Goal: Information Seeking & Learning: Learn about a topic

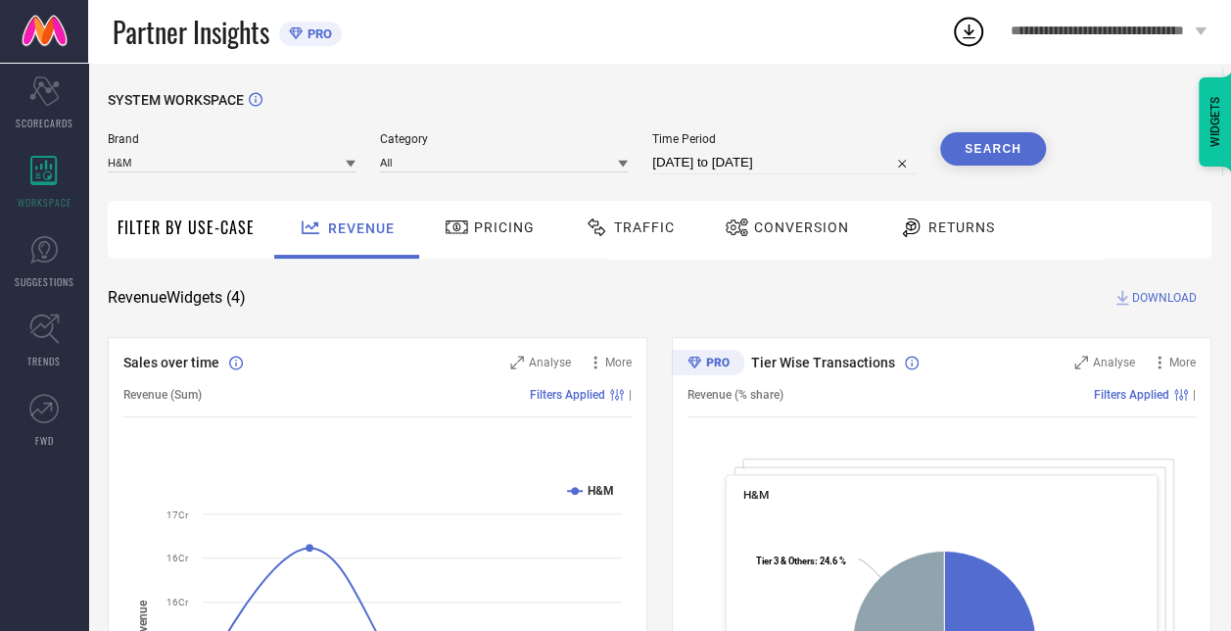
select select "7"
select select "2025"
select select "8"
select select "2025"
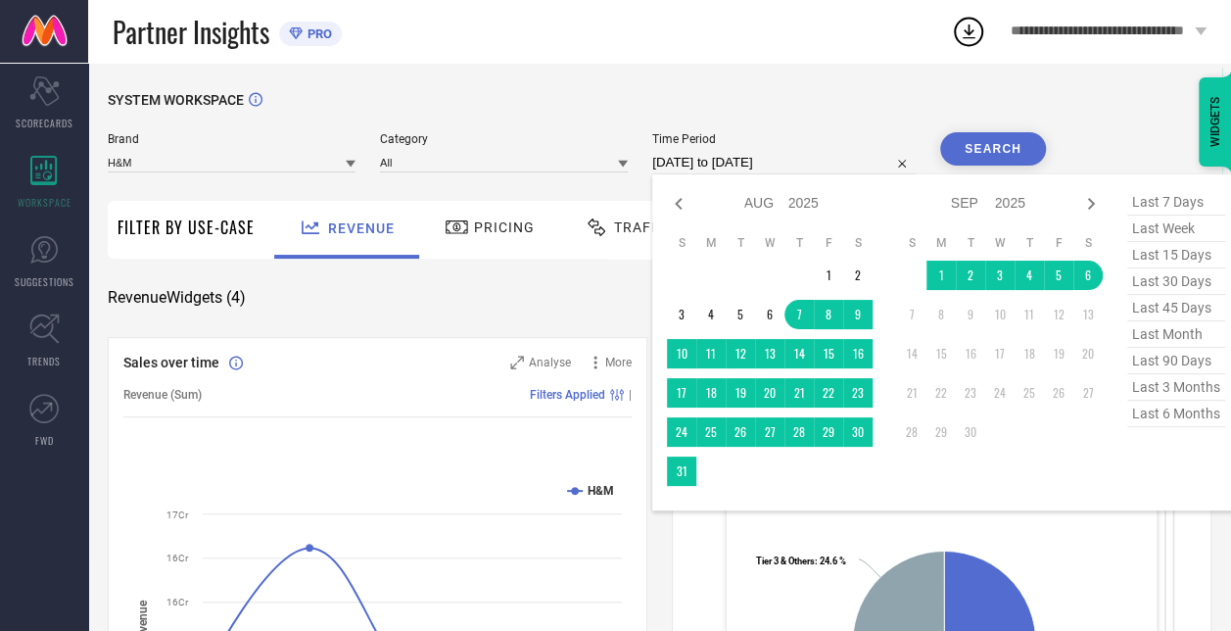
click at [727, 166] on input "[DATE] to [DATE]" at bounding box center [783, 162] width 263 height 23
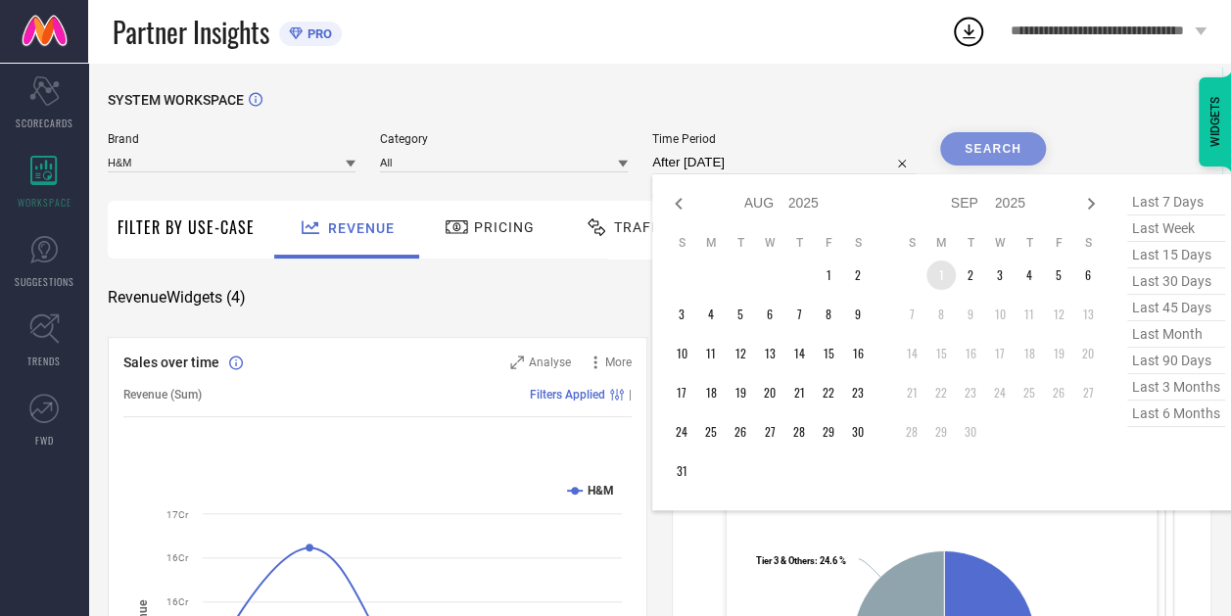
click at [943, 280] on td "1" at bounding box center [940, 274] width 29 height 29
type input "[DATE] to [DATE]"
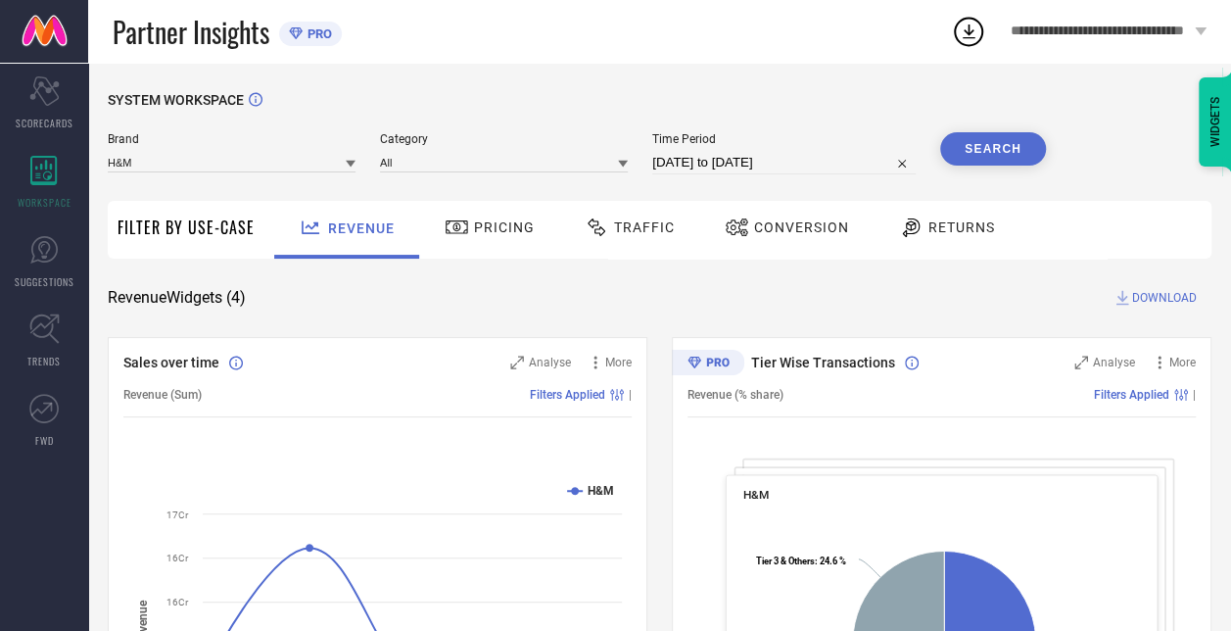
click at [999, 145] on button "Search" at bounding box center [993, 148] width 106 height 33
select select "8"
select select "2025"
select select "9"
select select "2025"
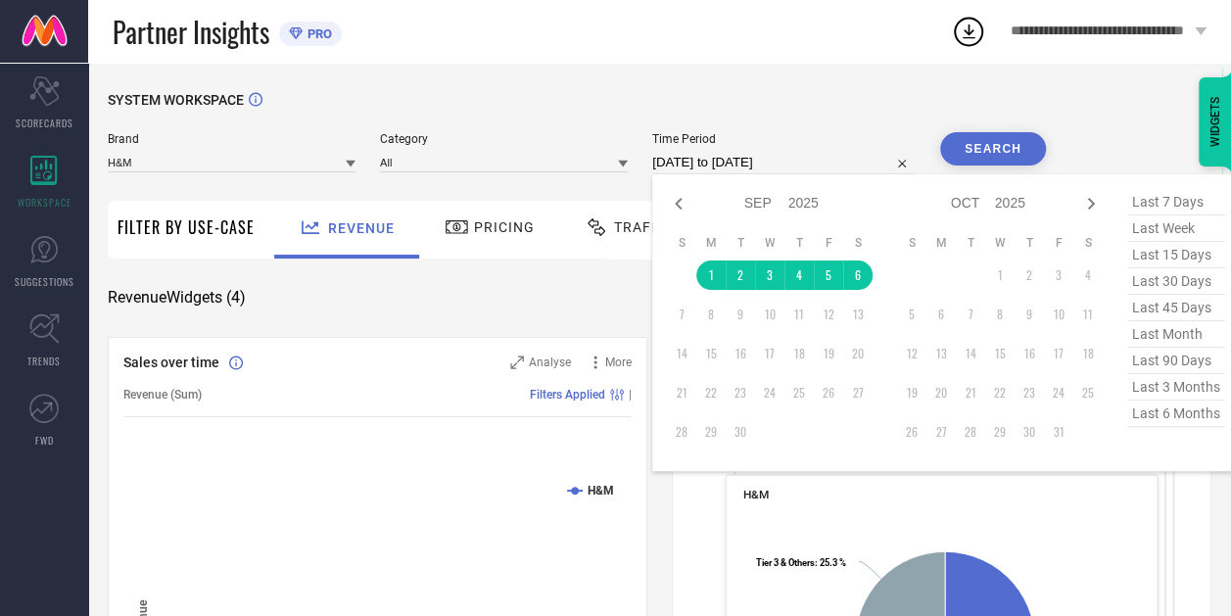
click at [681, 156] on input "[DATE] to [DATE]" at bounding box center [783, 162] width 263 height 23
click at [707, 284] on td "1" at bounding box center [710, 274] width 29 height 29
type input "[DATE] to [DATE]"
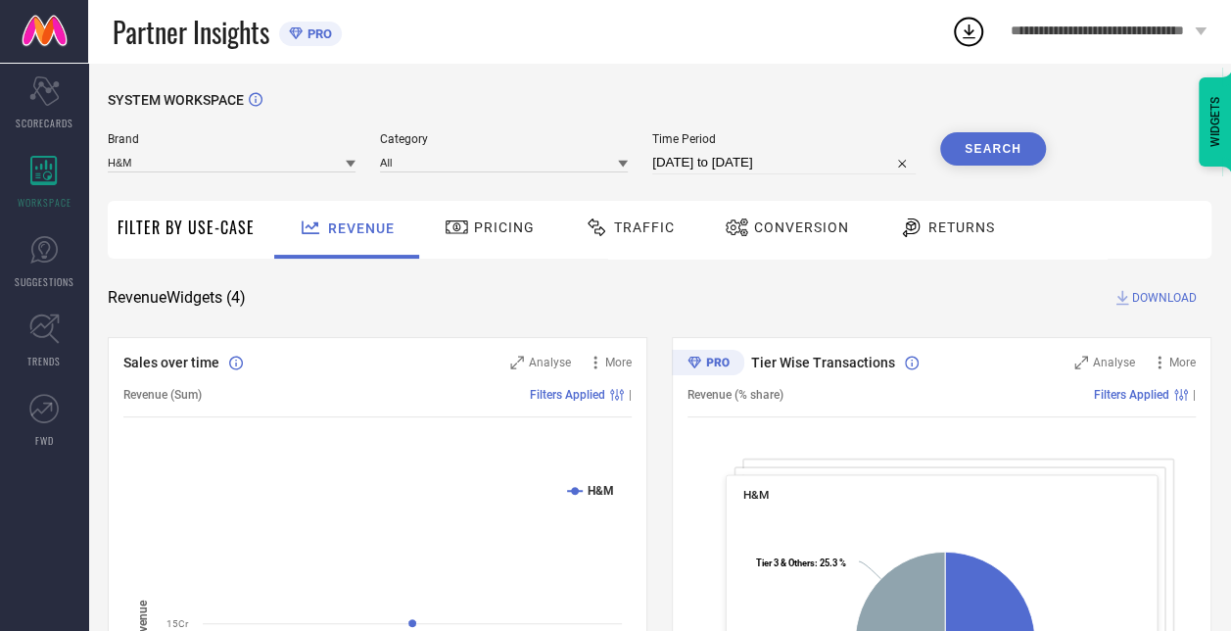
click at [998, 137] on button "Search" at bounding box center [993, 148] width 106 height 33
select select "8"
select select "2025"
select select "9"
select select "2025"
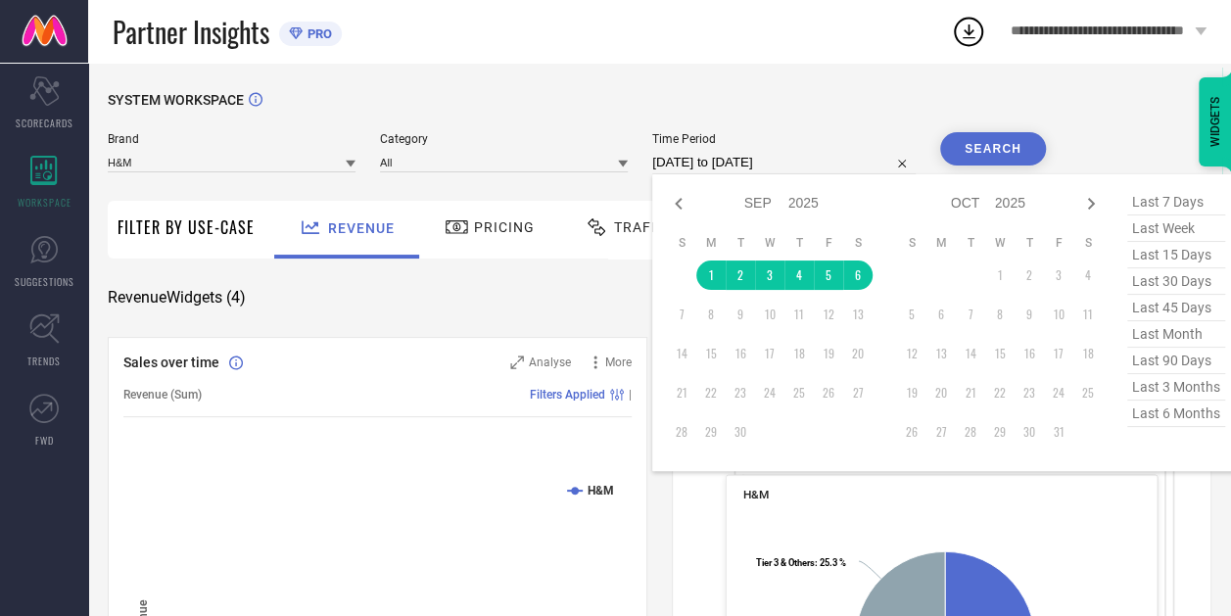
click at [699, 168] on input "[DATE] to [DATE]" at bounding box center [783, 162] width 263 height 23
click at [674, 202] on icon at bounding box center [678, 203] width 23 height 23
select select "7"
select select "2025"
select select "8"
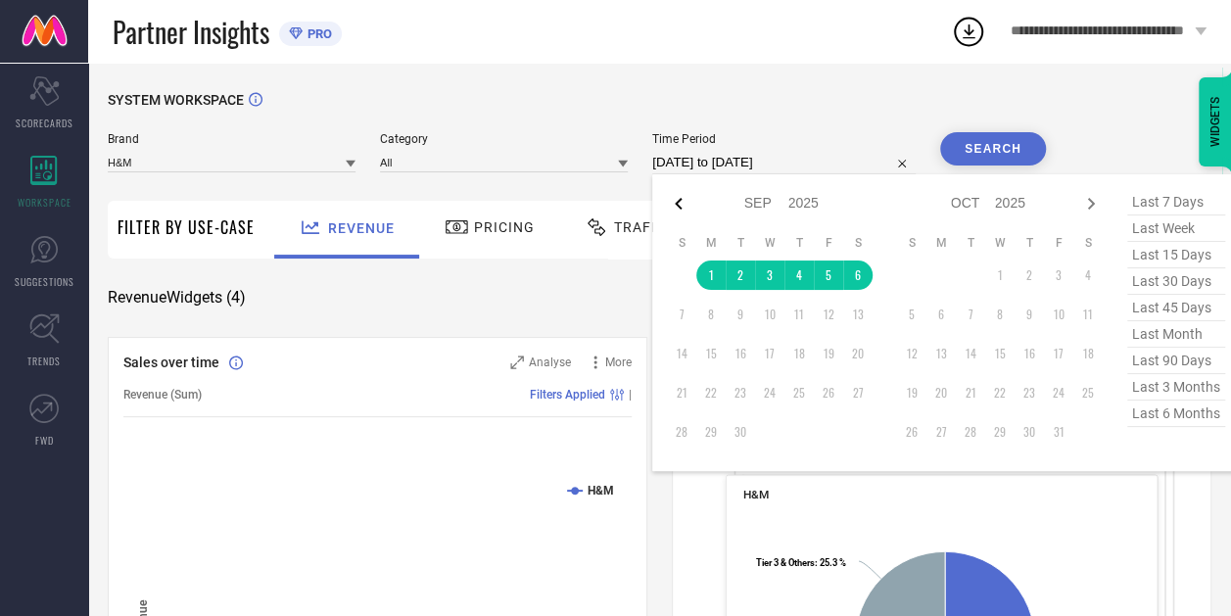
select select "2025"
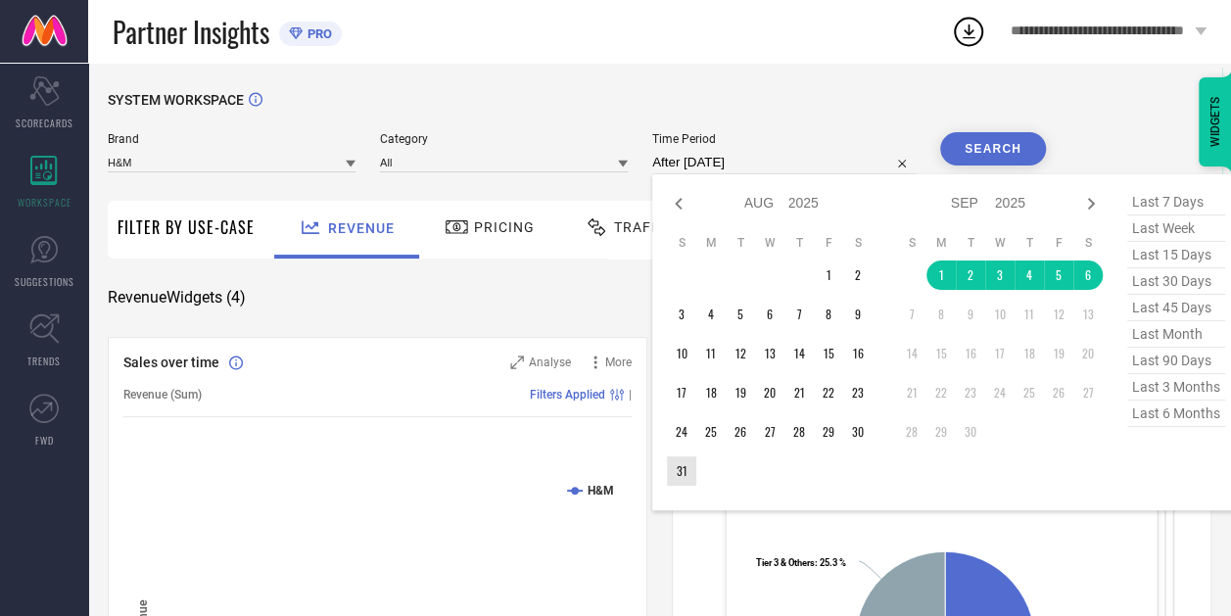
click at [680, 476] on td "31" at bounding box center [681, 470] width 29 height 29
type input "[DATE] to [DATE]"
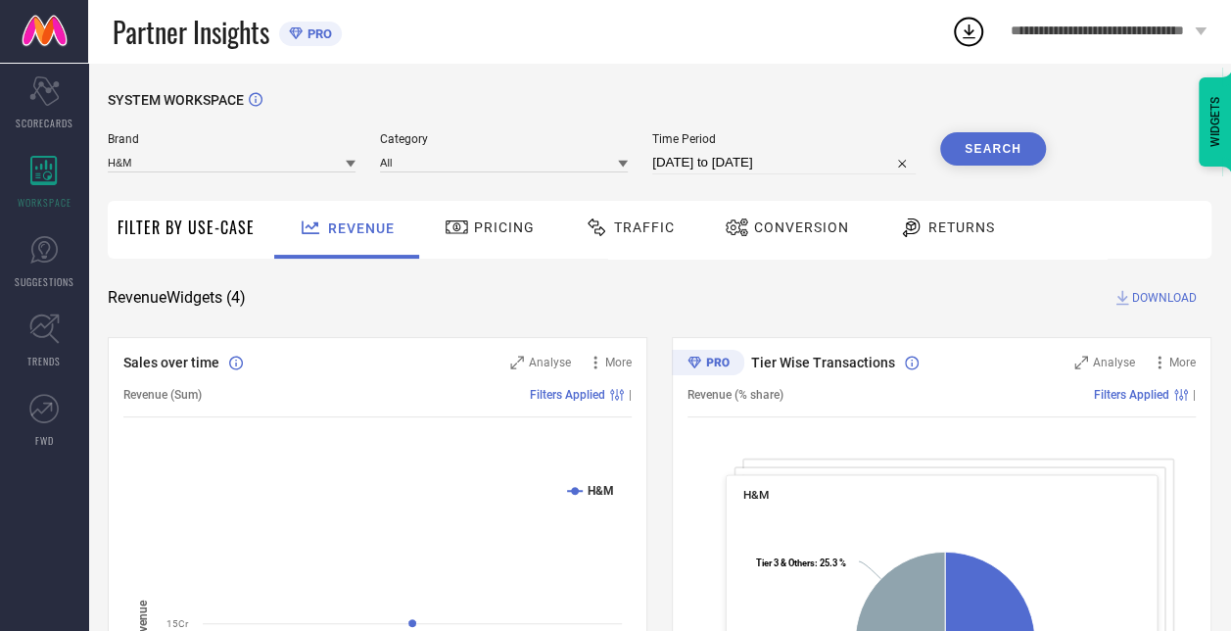
click at [982, 149] on button "Search" at bounding box center [993, 148] width 106 height 33
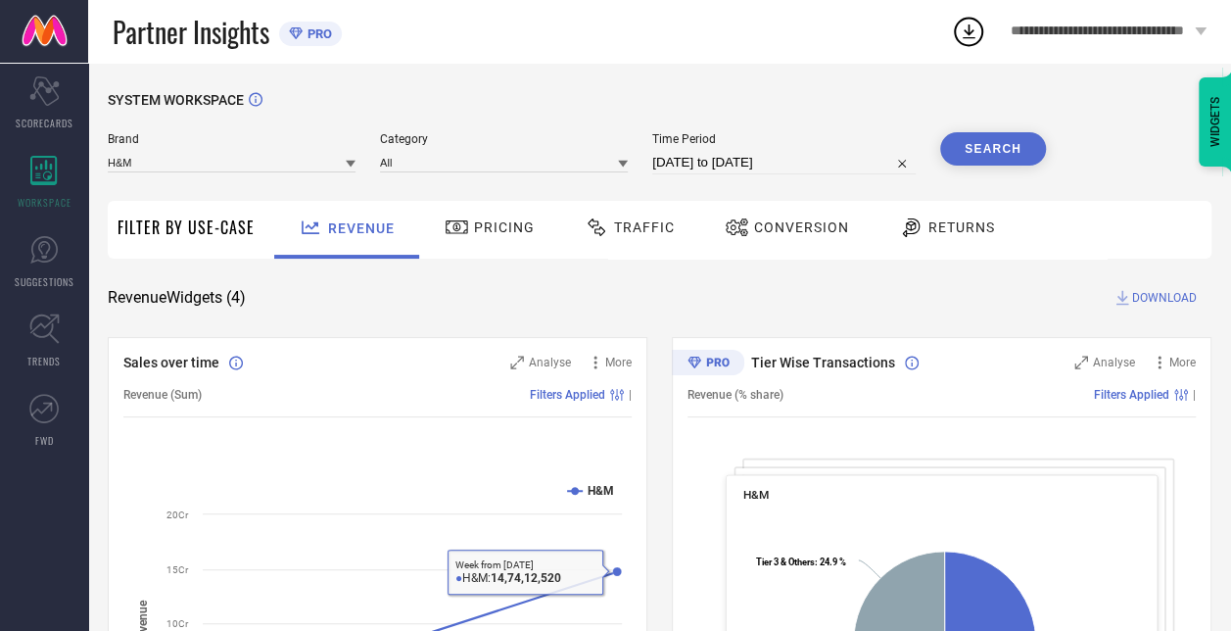
click at [487, 204] on div "Pricing" at bounding box center [489, 230] width 139 height 58
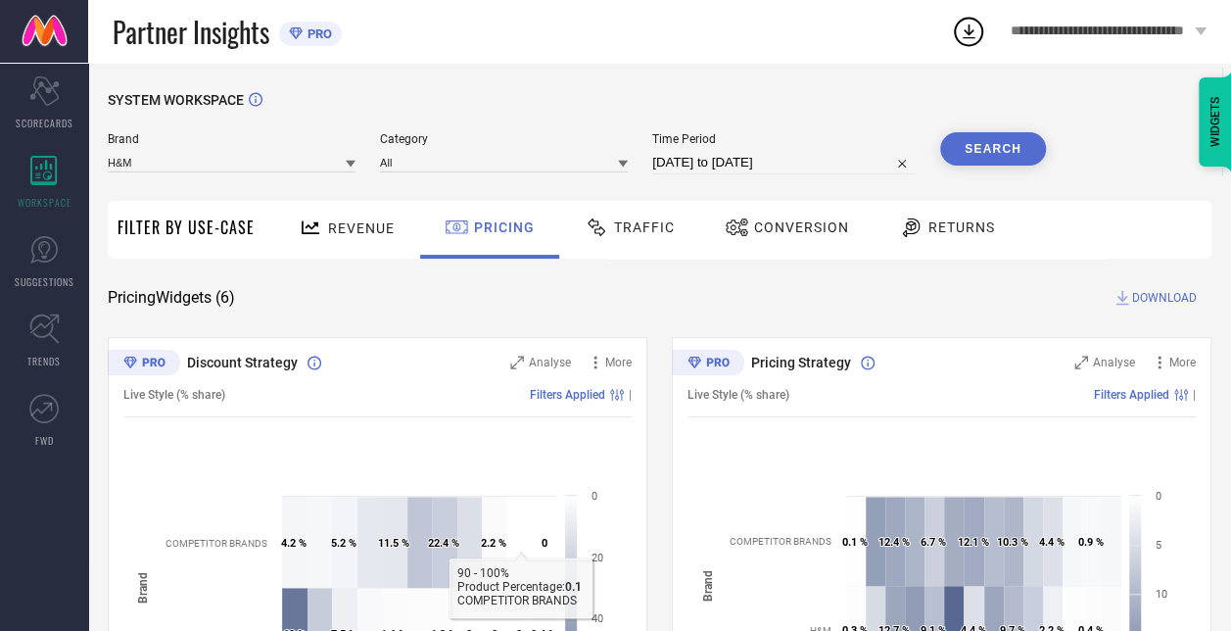
click at [652, 221] on span "Traffic" at bounding box center [644, 227] width 61 height 16
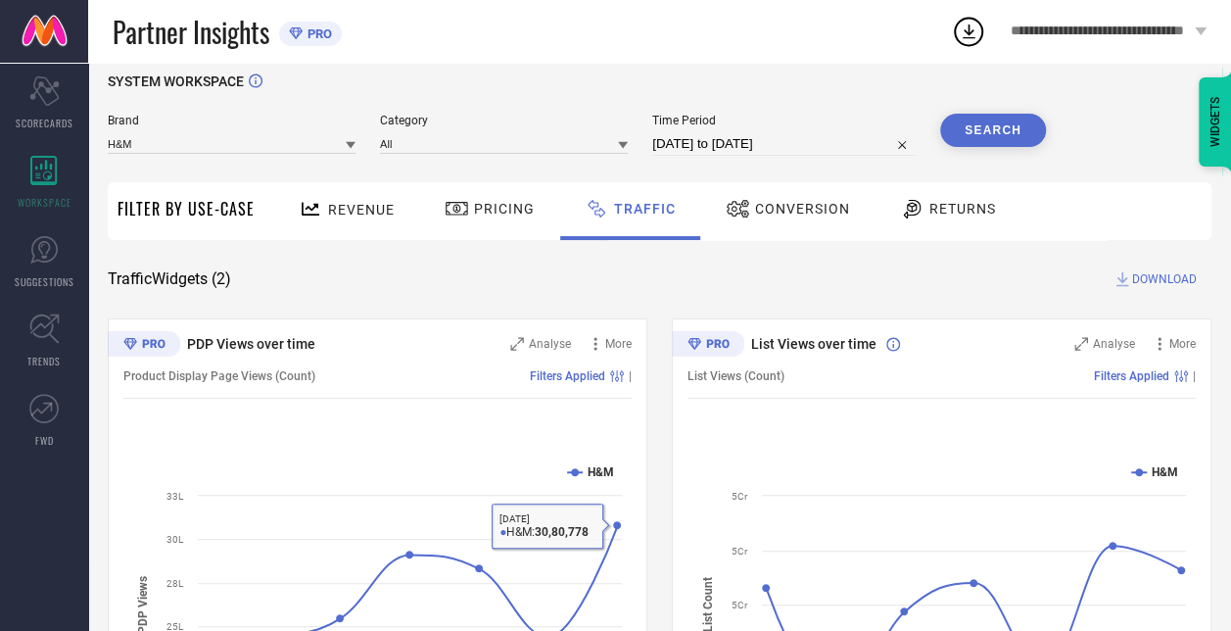
scroll to position [17, 0]
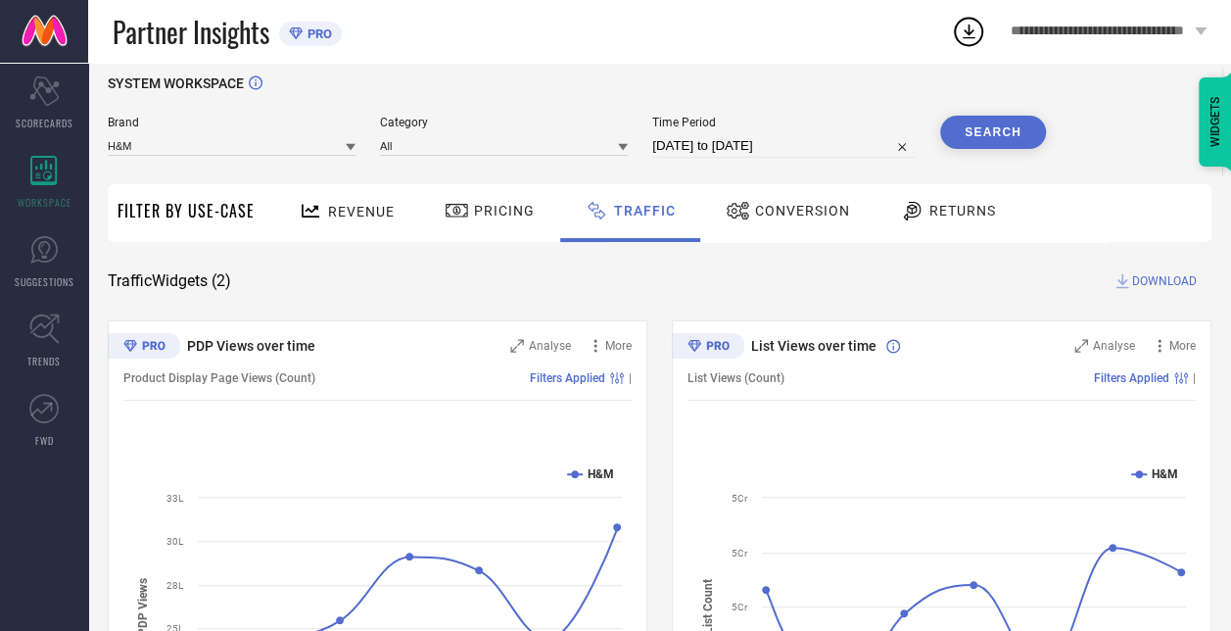
click at [321, 217] on div at bounding box center [313, 211] width 29 height 24
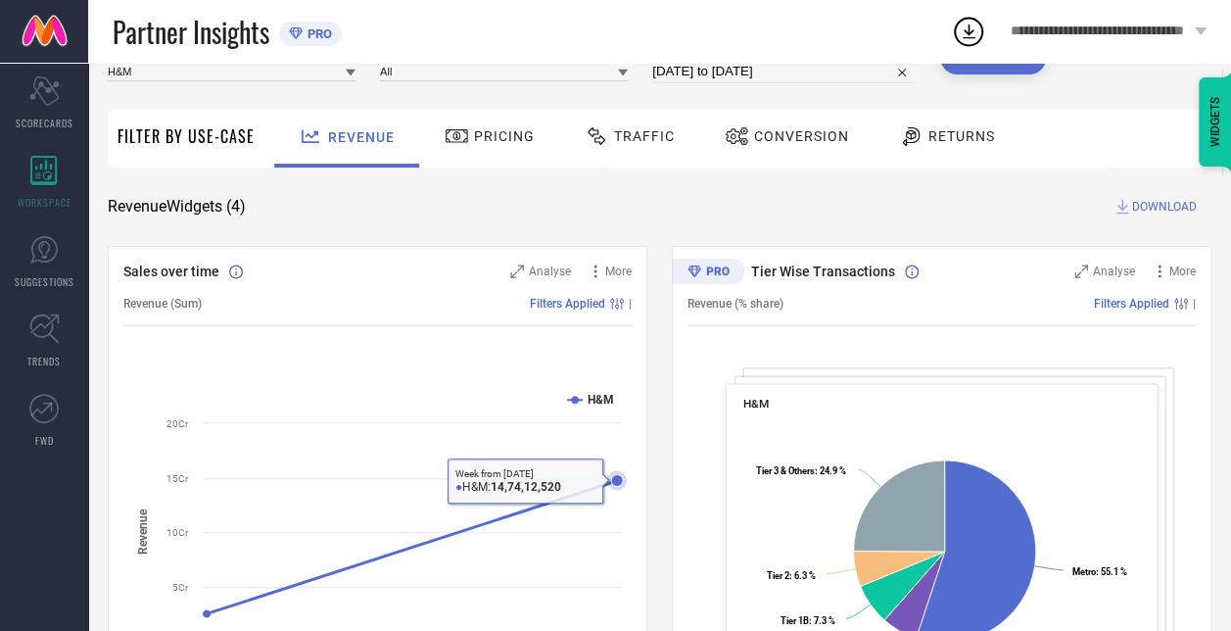
scroll to position [90, 0]
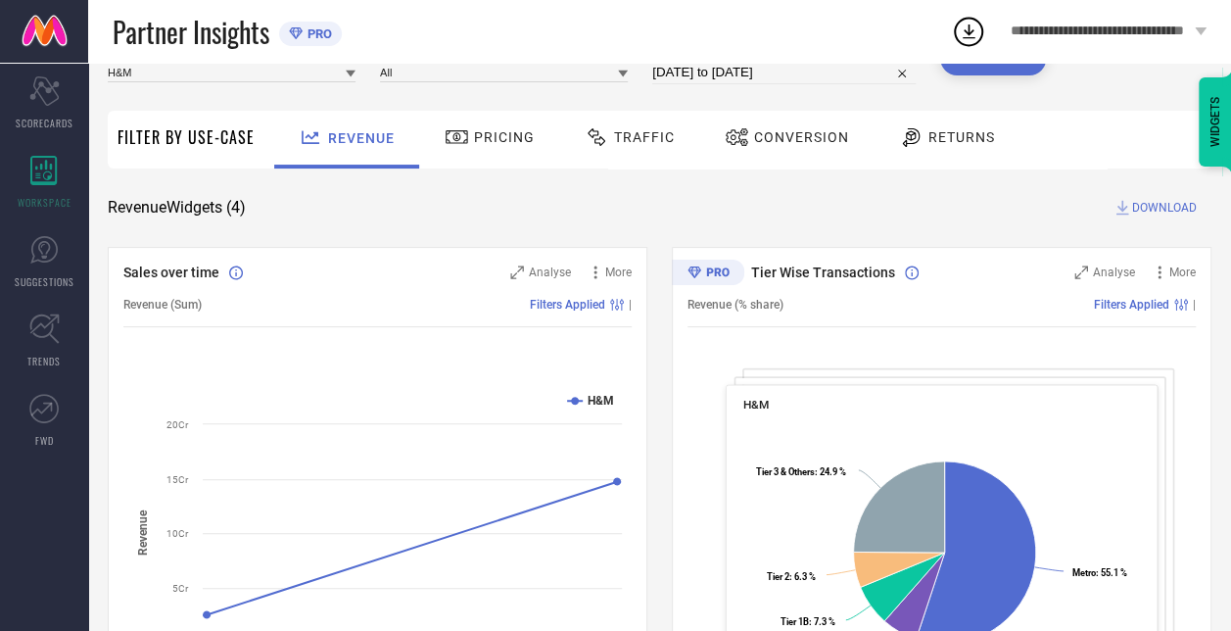
click at [942, 143] on span "Returns" at bounding box center [961, 137] width 67 height 16
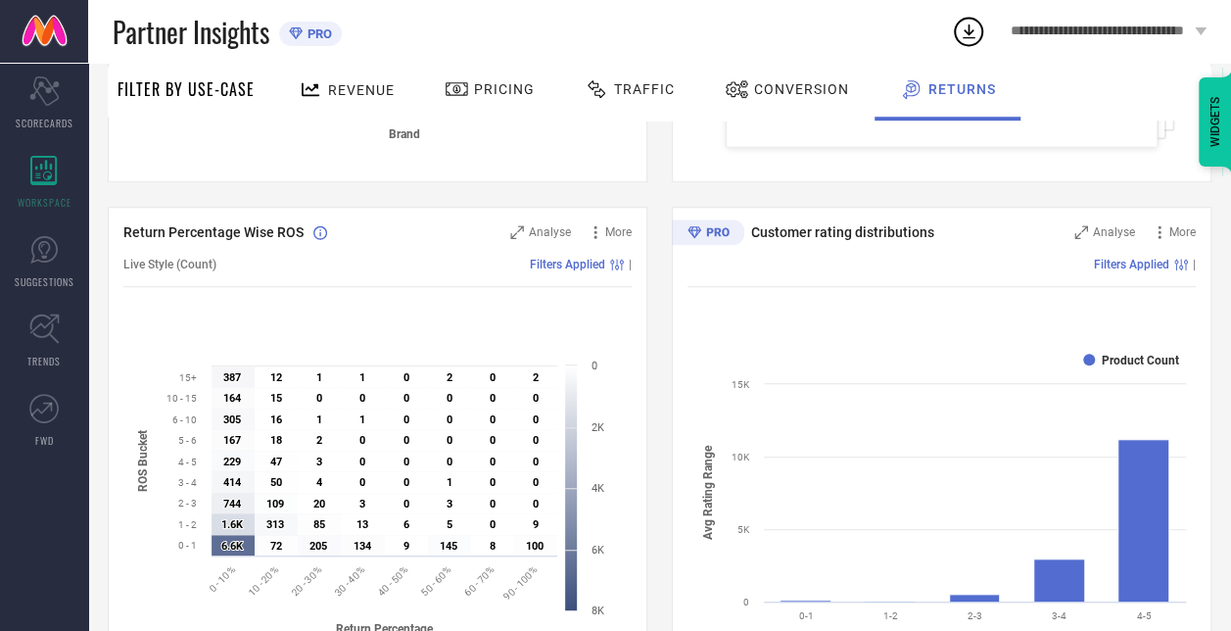
scroll to position [655, 0]
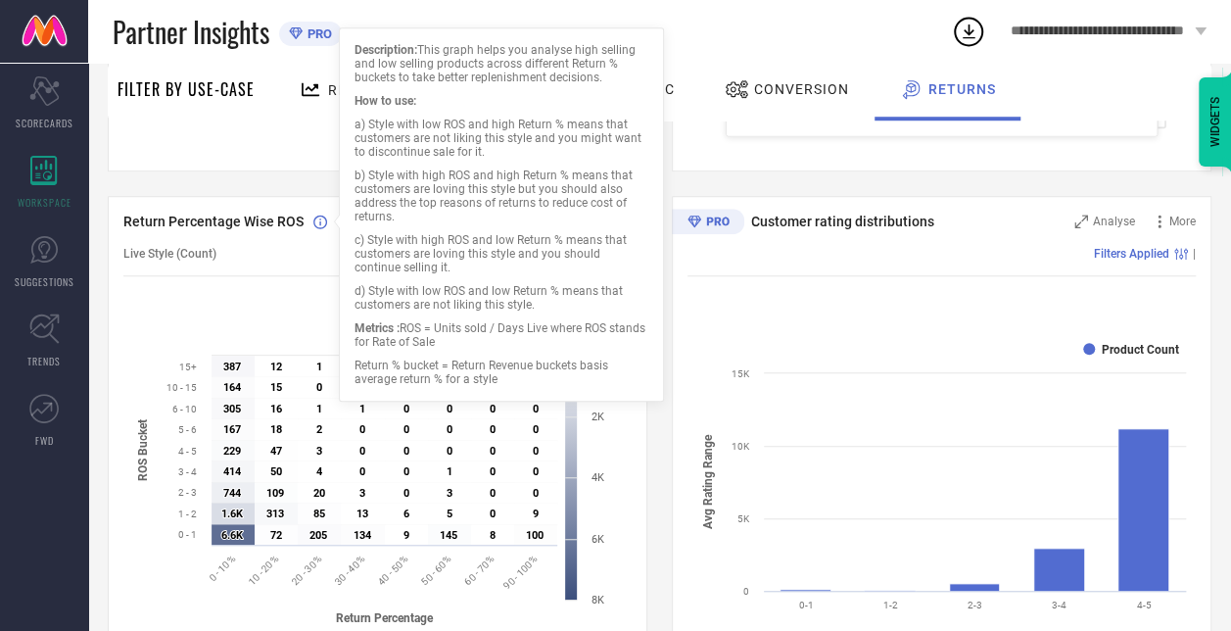
click at [313, 222] on icon at bounding box center [320, 221] width 14 height 14
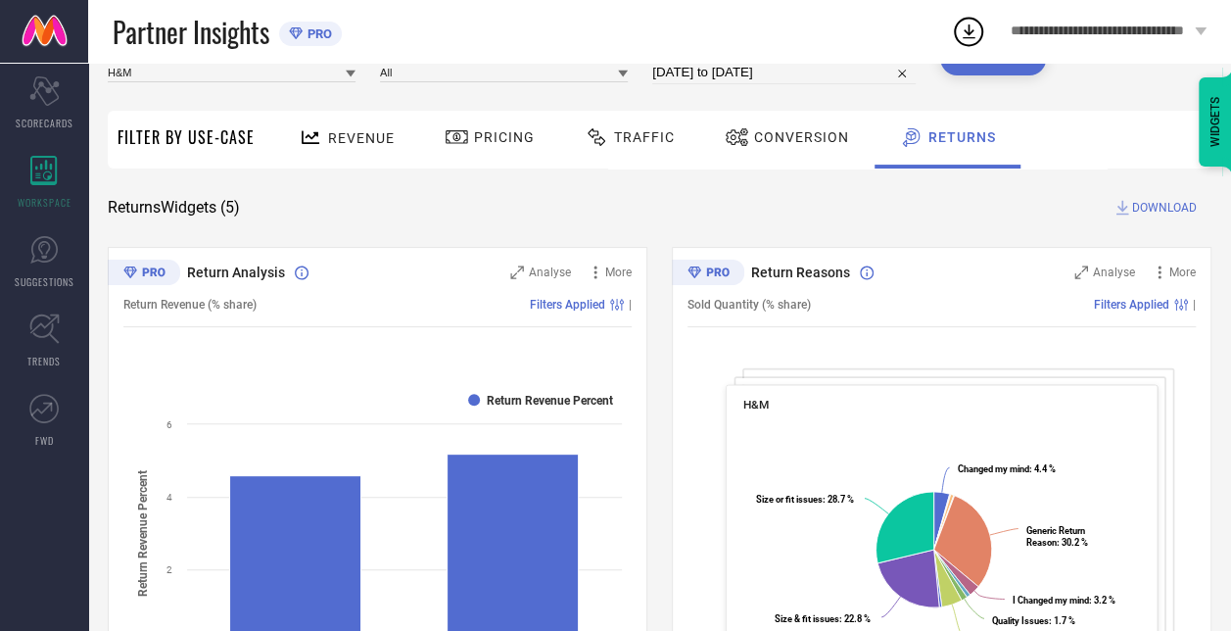
scroll to position [0, 0]
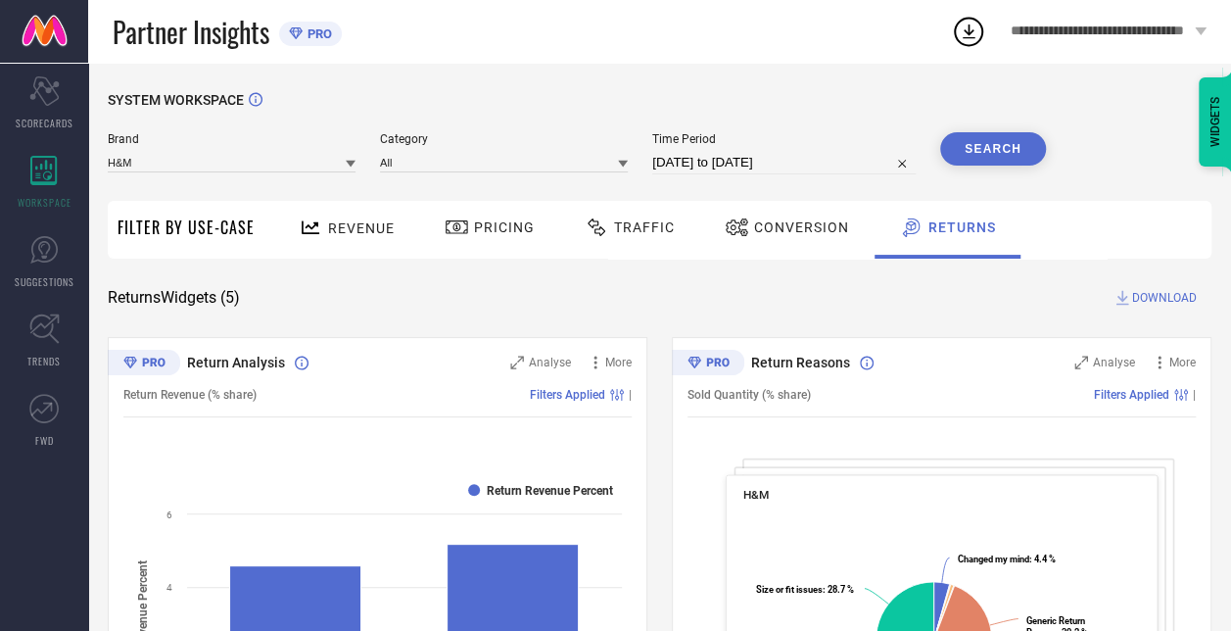
click at [765, 233] on span "Conversion" at bounding box center [801, 227] width 95 height 16
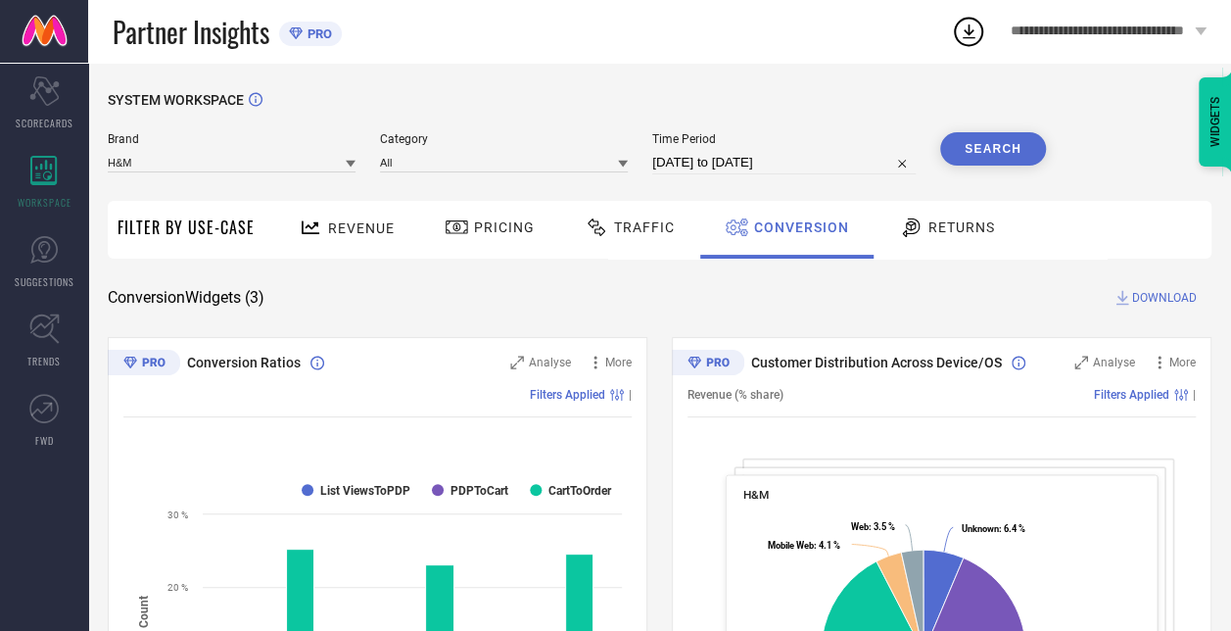
click at [619, 219] on span "Traffic" at bounding box center [644, 227] width 61 height 16
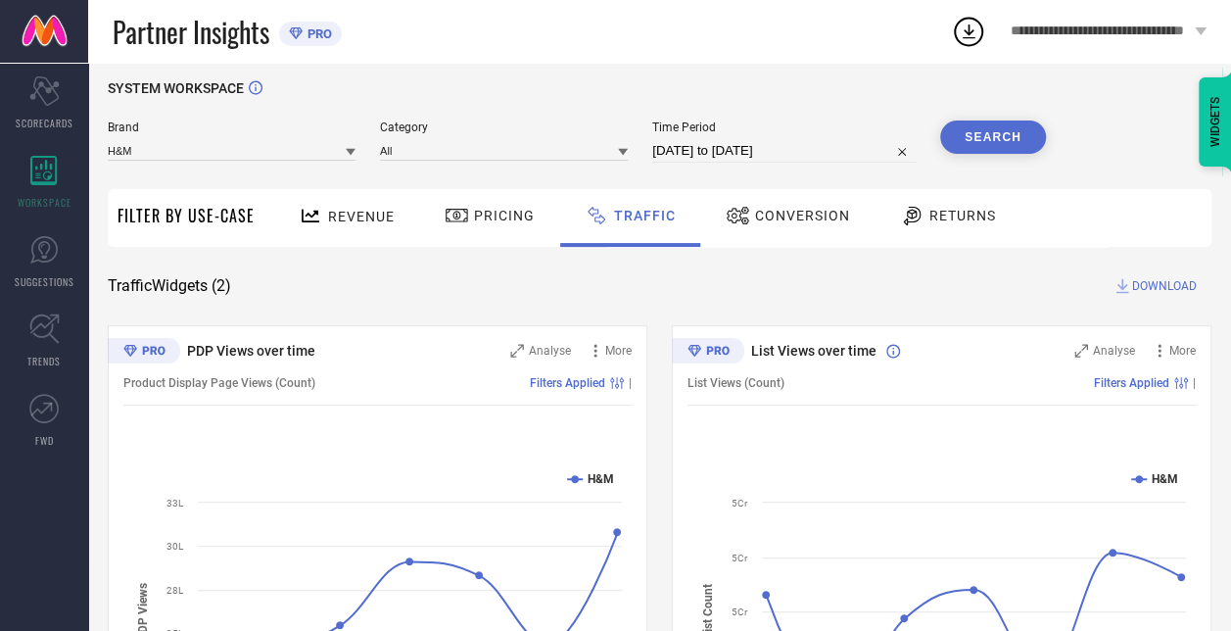
scroll to position [10, 0]
click at [475, 219] on span "Pricing" at bounding box center [504, 218] width 61 height 16
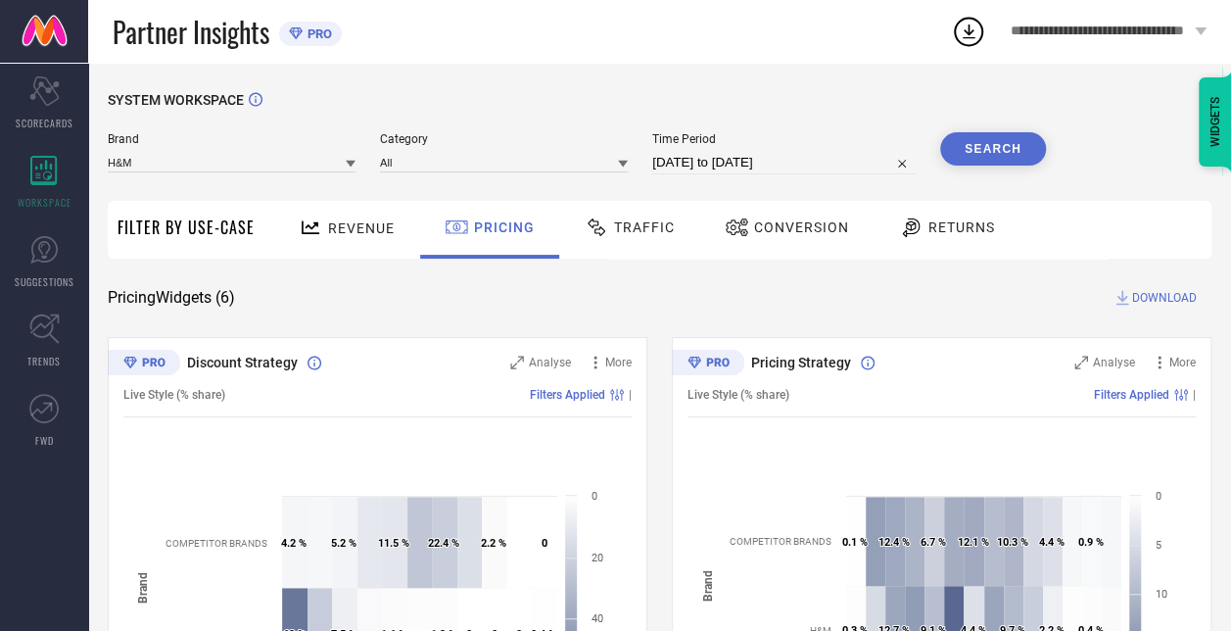
click at [1183, 292] on span "DOWNLOAD" at bounding box center [1164, 298] width 65 height 20
click at [820, 227] on span "Conversion" at bounding box center [801, 227] width 95 height 16
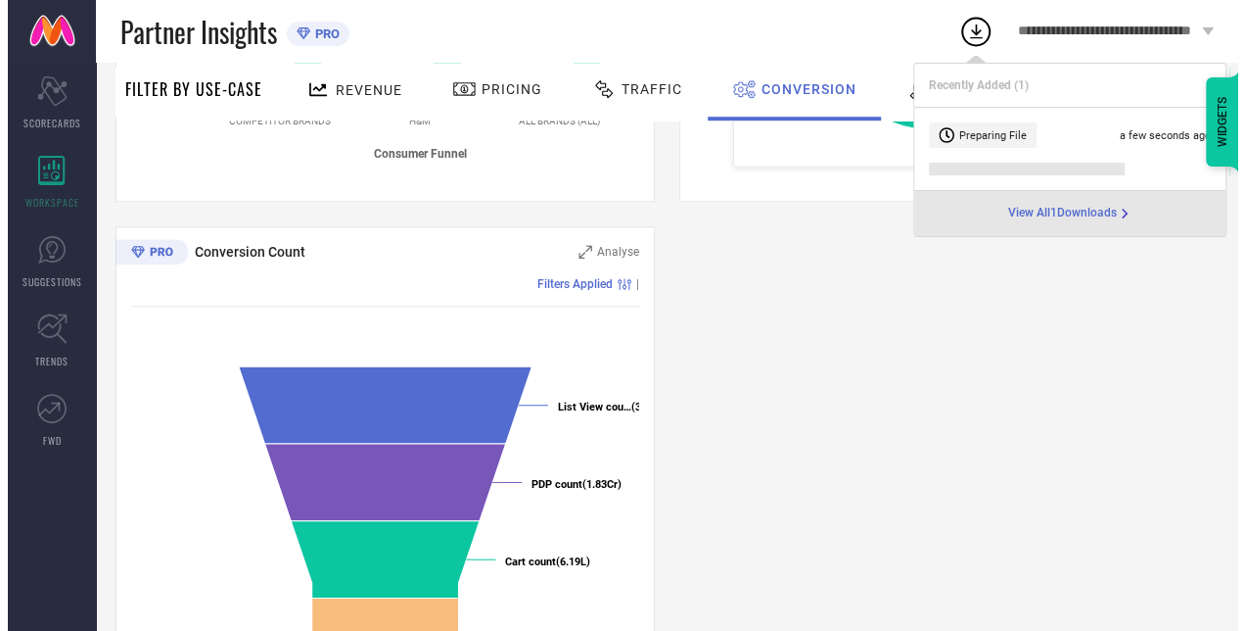
scroll to position [740, 0]
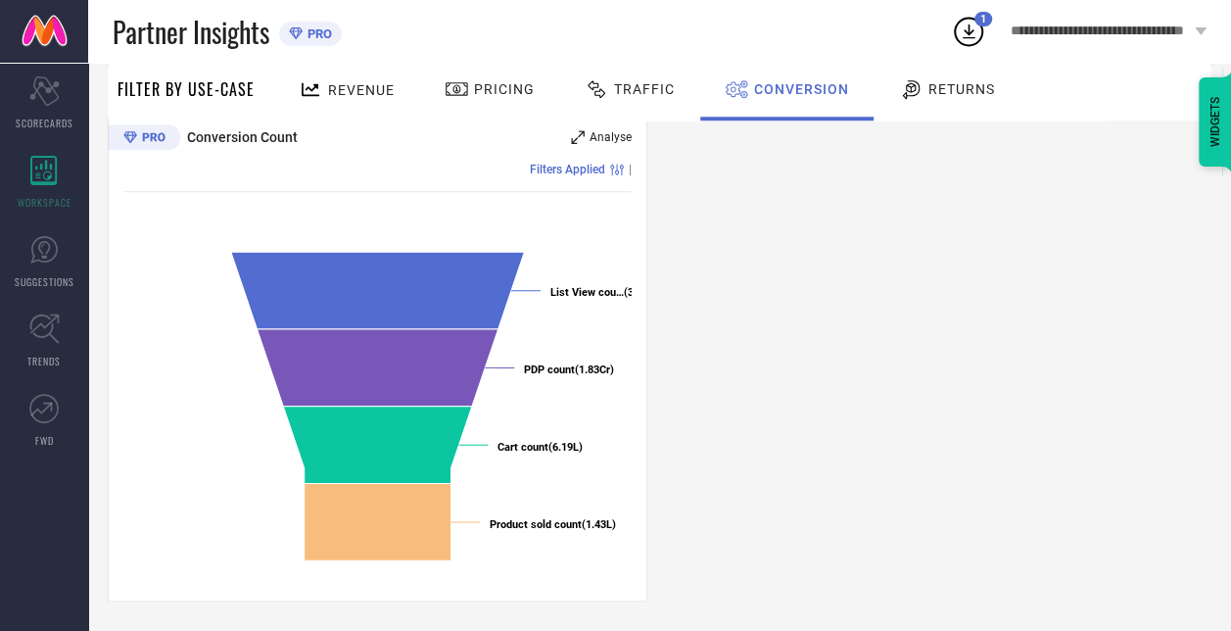
click at [578, 137] on icon at bounding box center [577, 136] width 13 height 13
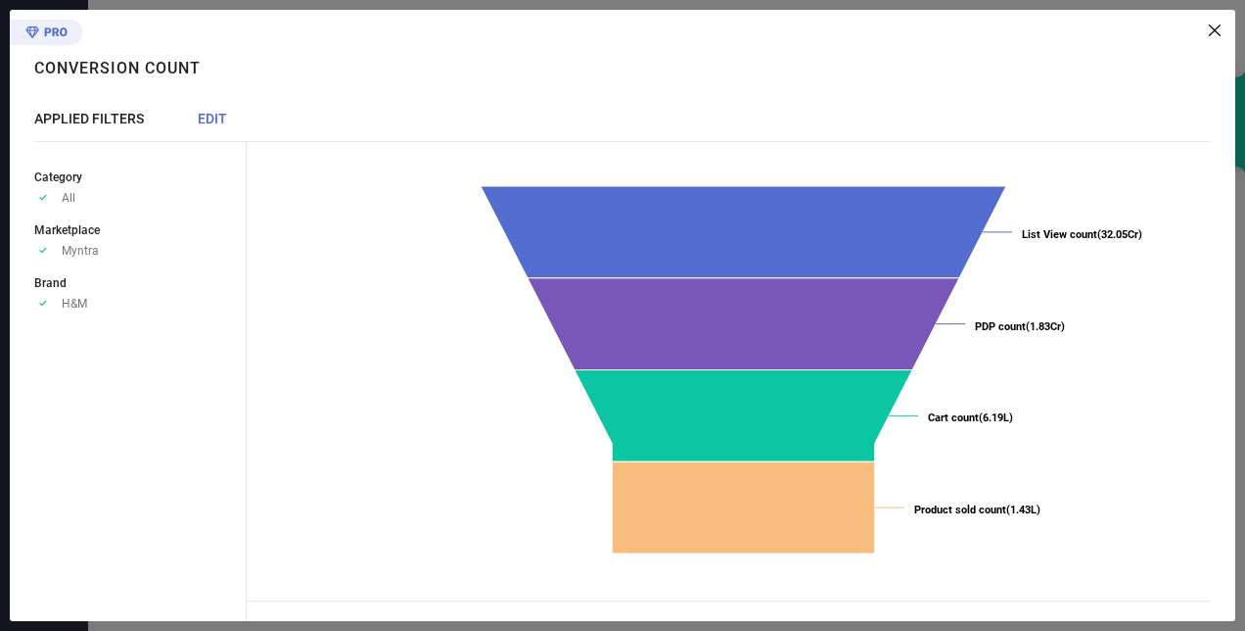
click at [207, 121] on span "EDIT" at bounding box center [212, 119] width 29 height 16
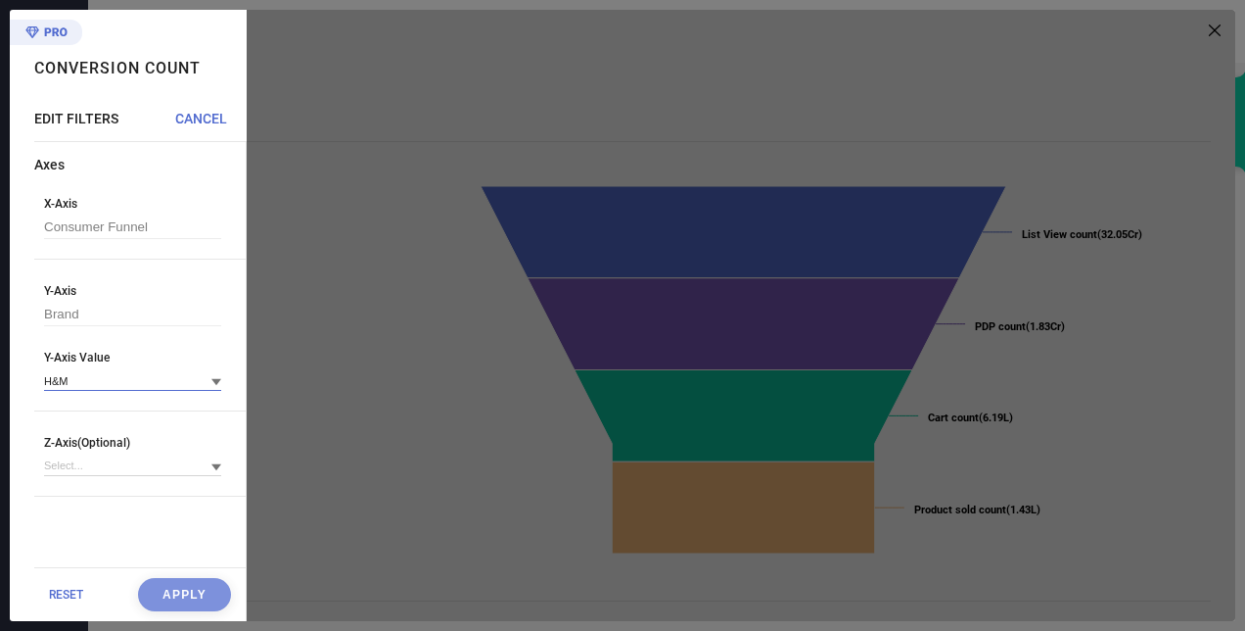
click at [119, 384] on input at bounding box center [132, 380] width 177 height 21
click at [64, 490] on div "H&M:COMPETITORS" at bounding box center [132, 483] width 177 height 37
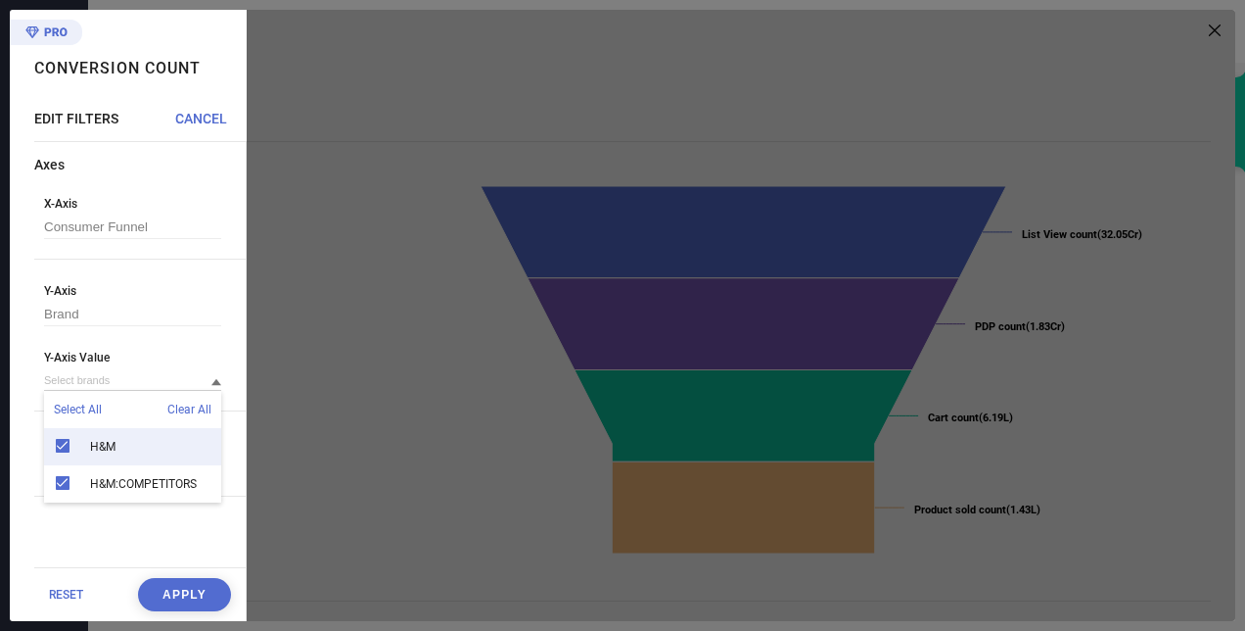
click at [61, 448] on div "H&M" at bounding box center [132, 446] width 177 height 37
click at [196, 589] on button "Apply" at bounding box center [184, 594] width 93 height 33
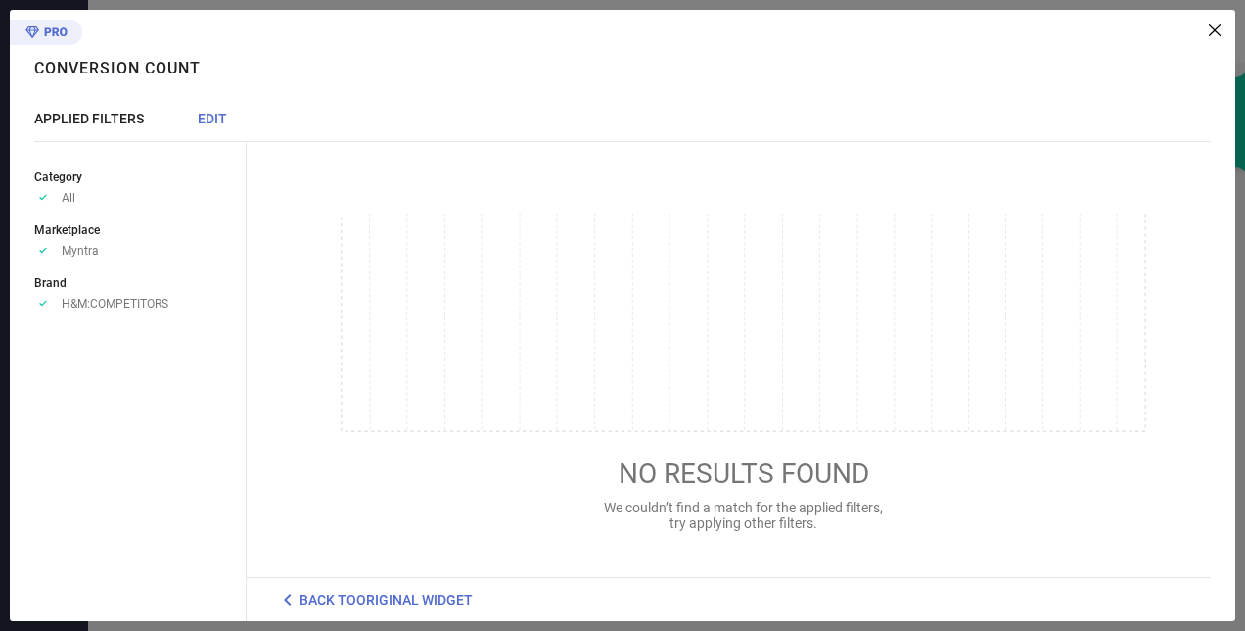
click at [91, 303] on span "H&M:COMPETITORS" at bounding box center [115, 304] width 107 height 14
click at [82, 253] on span "Myntra" at bounding box center [80, 251] width 37 height 14
click at [211, 102] on div "Conversion Count" at bounding box center [122, 58] width 176 height 97
click at [210, 116] on span "EDIT" at bounding box center [212, 119] width 29 height 16
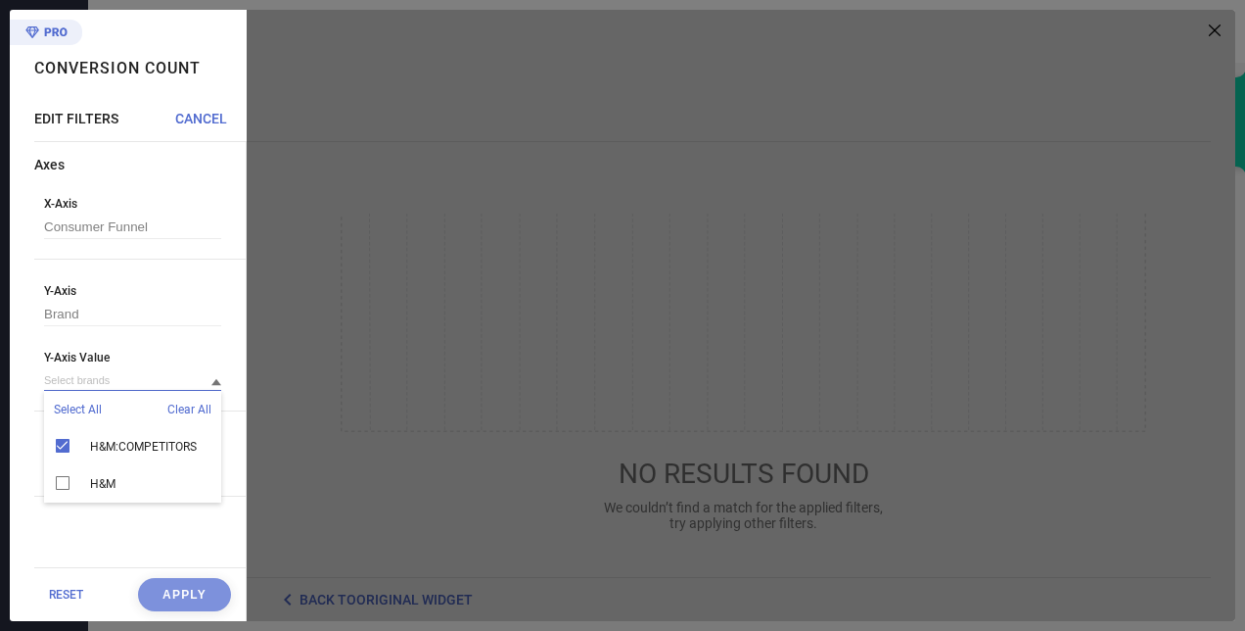
click at [143, 378] on input at bounding box center [132, 380] width 177 height 21
click at [99, 491] on span "H&M" at bounding box center [102, 484] width 25 height 14
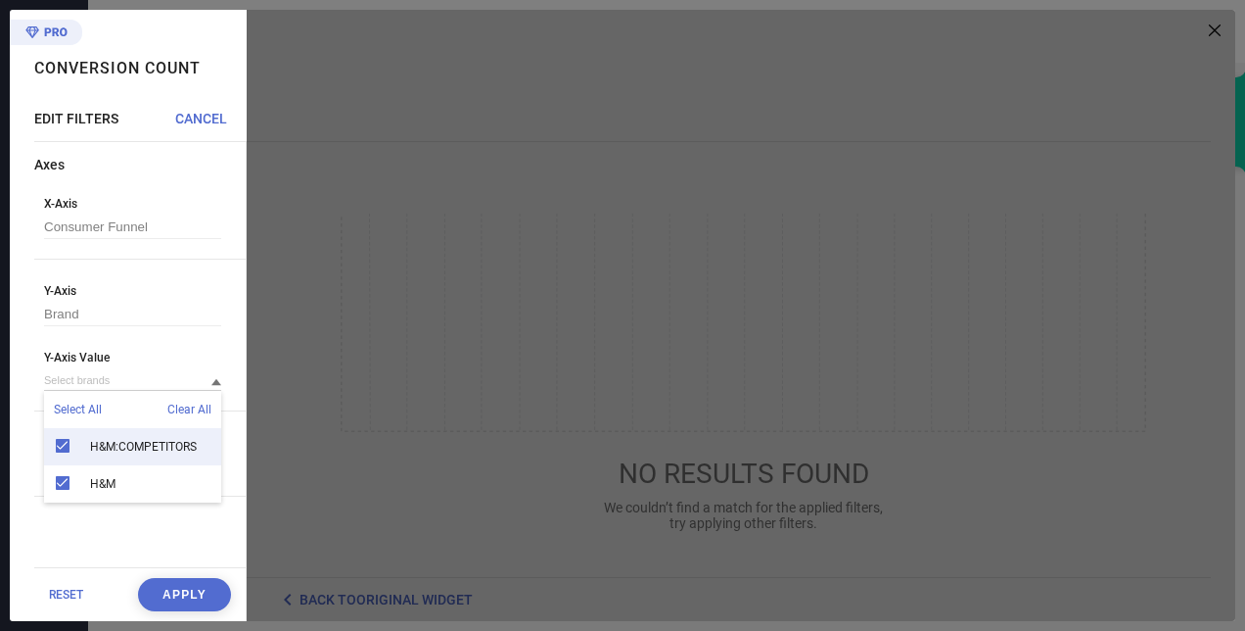
click at [116, 458] on div "H&M:COMPETITORS" at bounding box center [132, 446] width 177 height 37
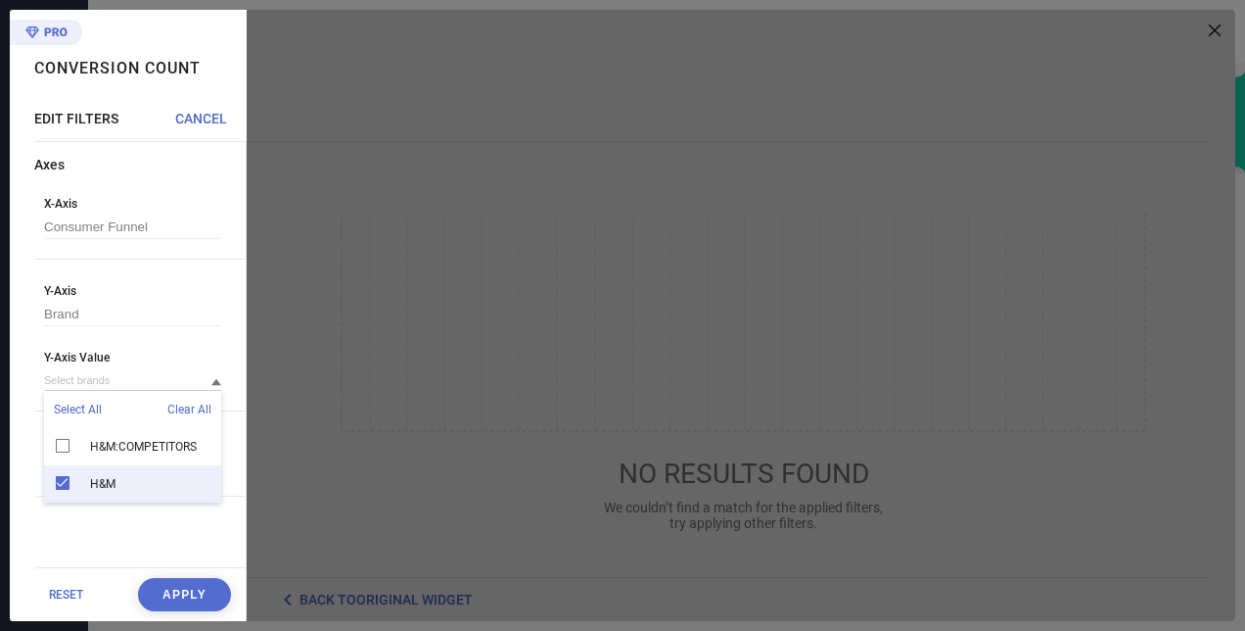
click at [101, 544] on div "Axes X-Axis Consumer Funnel Y-Axis Brand Y-Axis Value Select All Clear All H&M:…" at bounding box center [139, 362] width 211 height 410
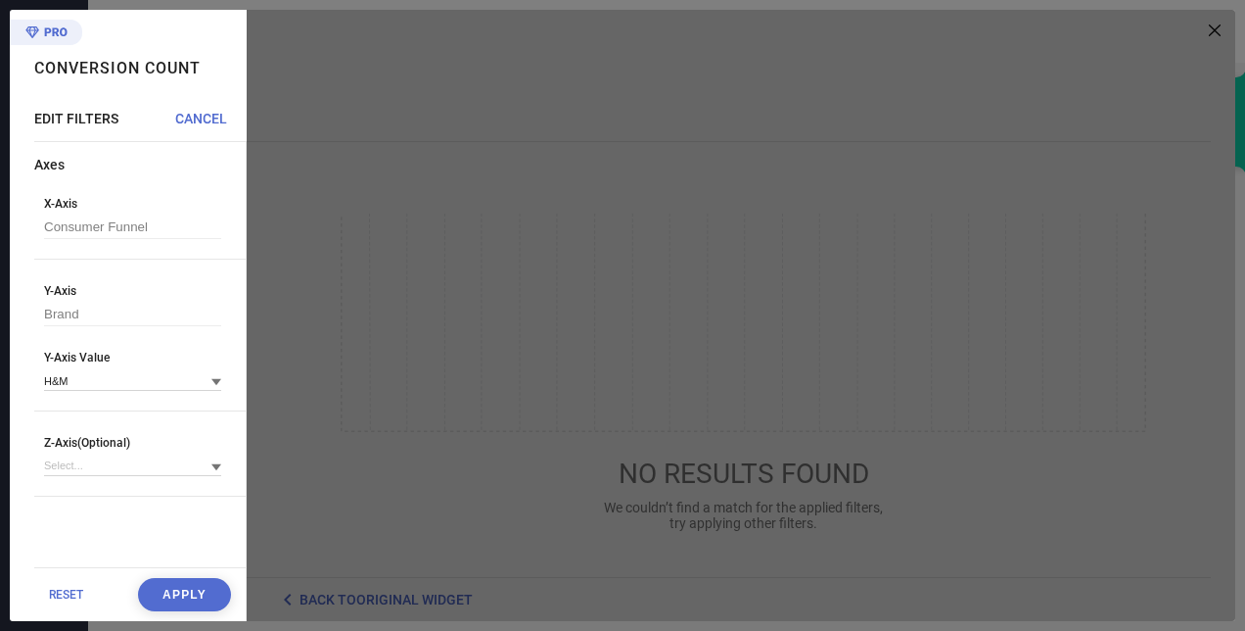
click at [98, 453] on div "Z-Axis(Optional)" at bounding box center [132, 456] width 177 height 40
click at [124, 471] on input at bounding box center [132, 465] width 177 height 21
click at [117, 499] on span "Time Aggregate" at bounding box center [96, 493] width 84 height 14
click at [185, 523] on div "Z-Axis Value" at bounding box center [132, 520] width 177 height 40
click at [165, 538] on input at bounding box center [132, 530] width 177 height 21
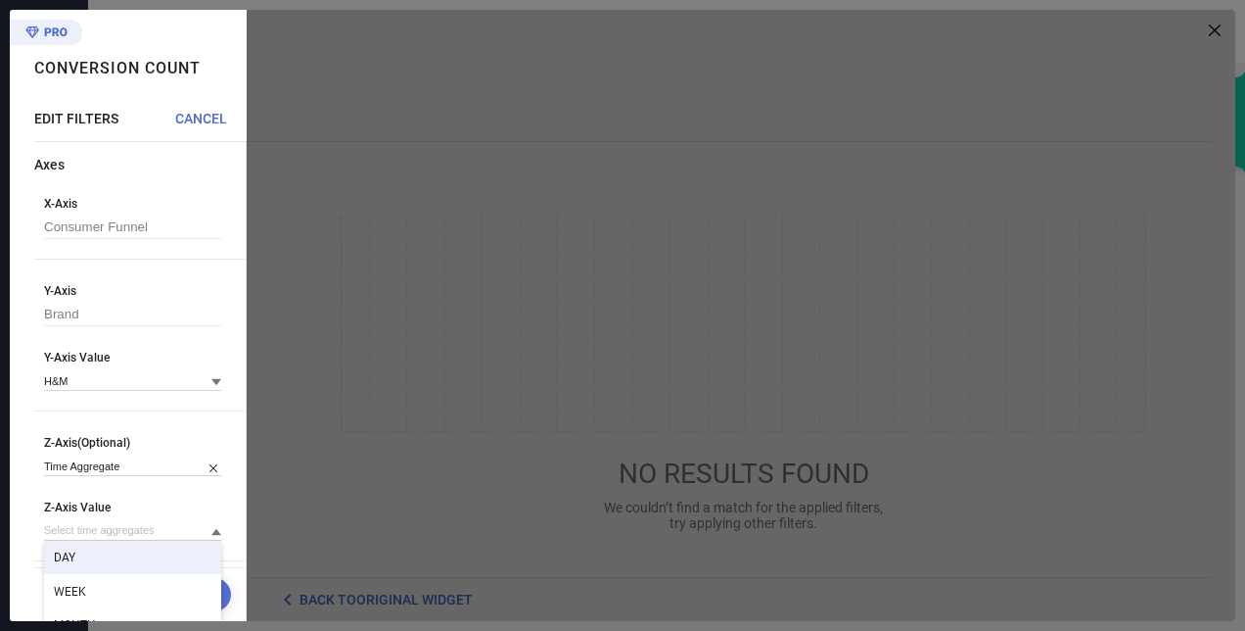
click at [104, 566] on div "DAY" at bounding box center [132, 556] width 177 height 33
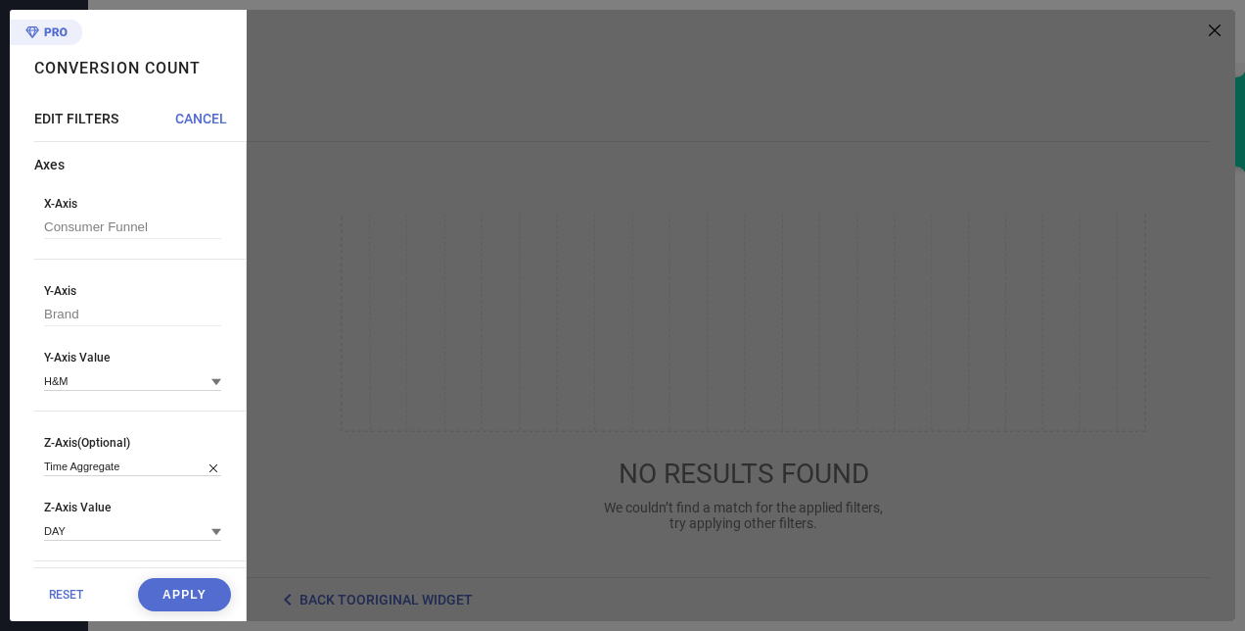
click at [180, 593] on button "Apply" at bounding box center [184, 594] width 93 height 33
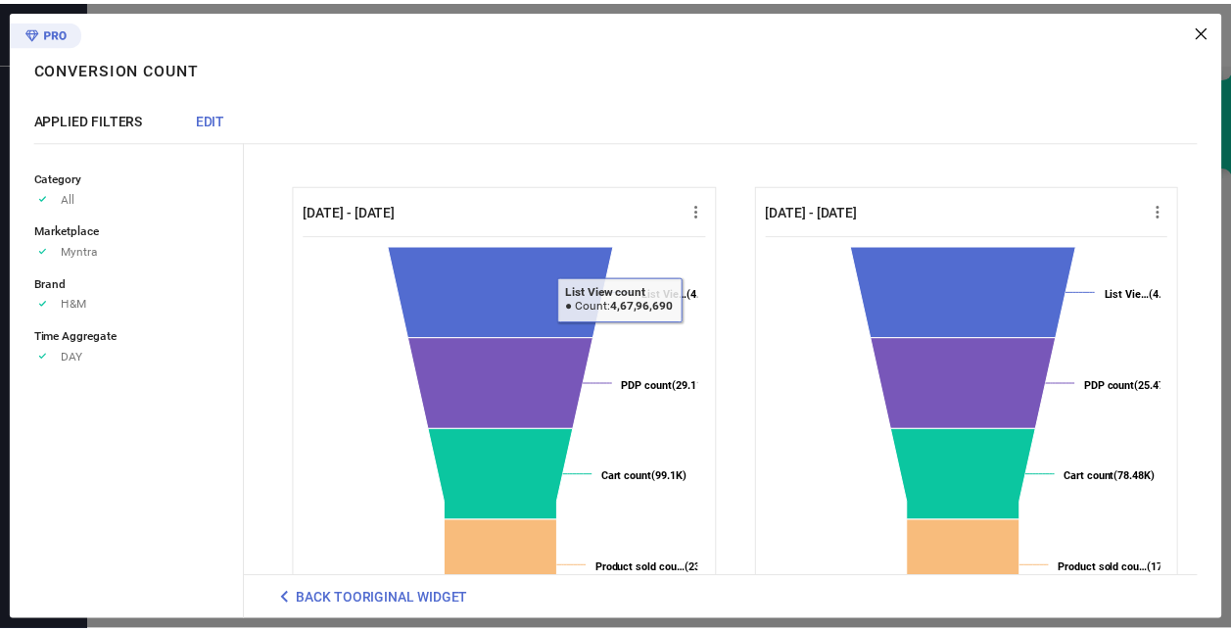
scroll to position [0, 0]
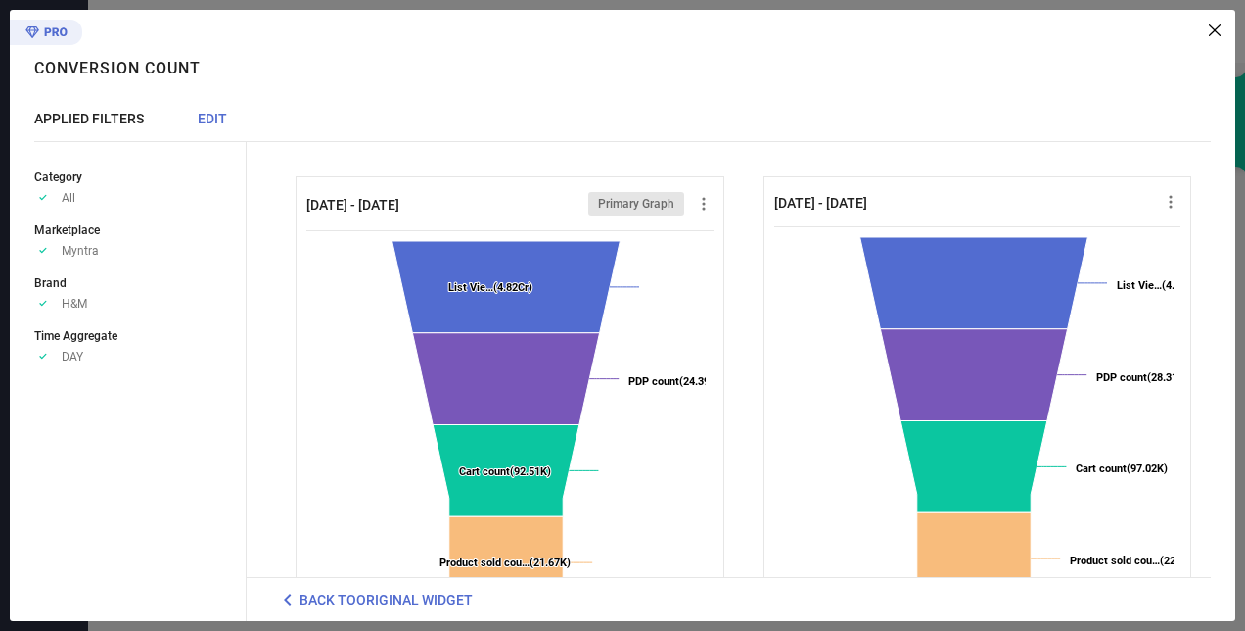
click at [1215, 27] on icon at bounding box center [1215, 30] width 12 height 12
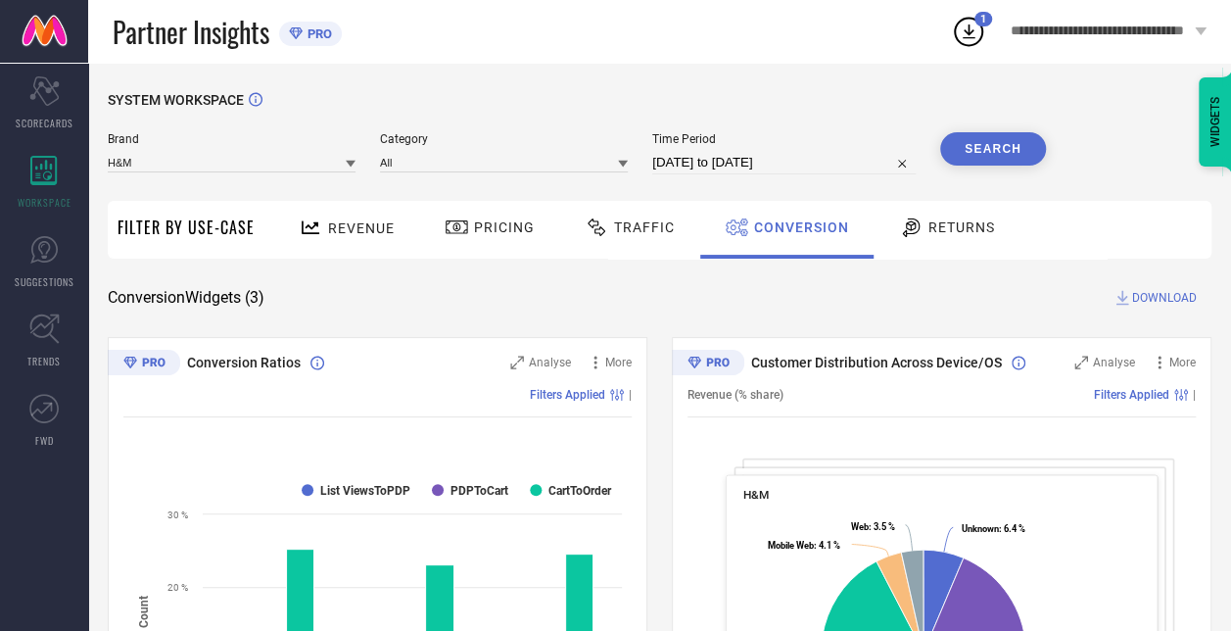
click at [960, 41] on icon at bounding box center [968, 31] width 35 height 35
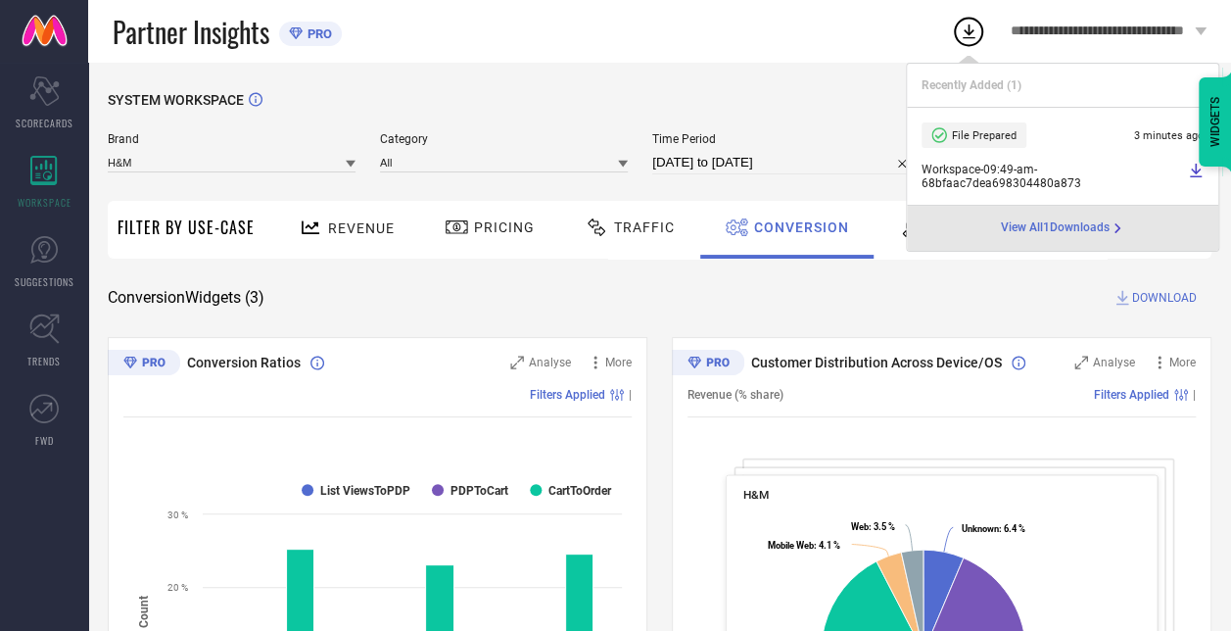
click at [996, 144] on div "File Prepared" at bounding box center [973, 134] width 105 height 25
